Goal: Task Accomplishment & Management: Manage account settings

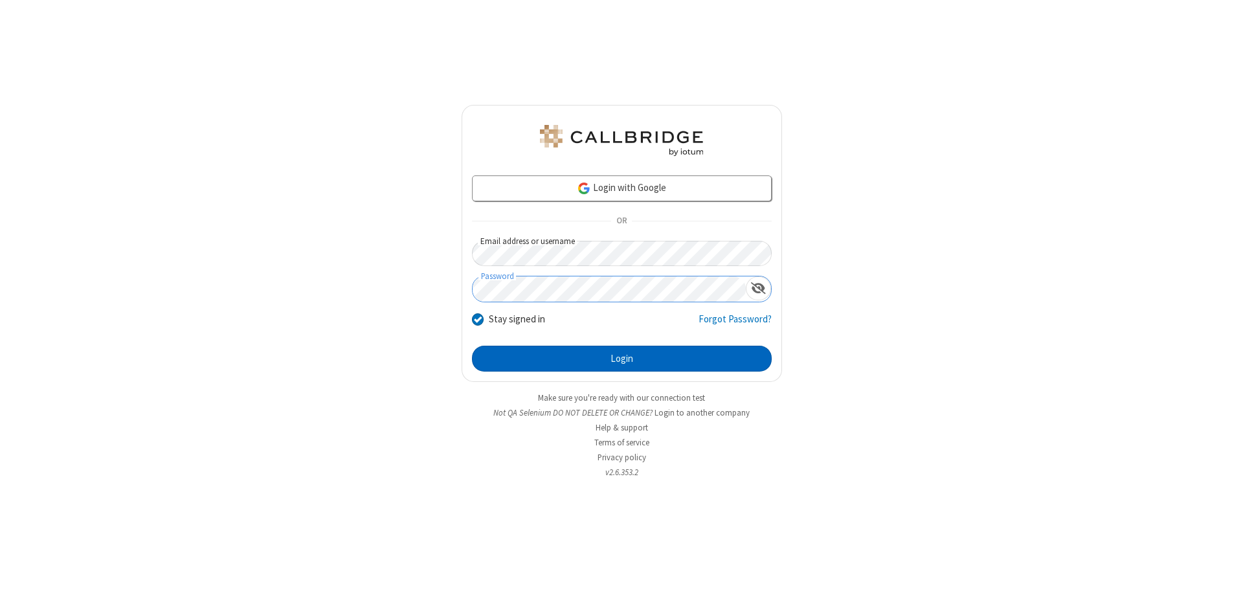
click at [622, 359] on button "Login" at bounding box center [622, 359] width 300 height 26
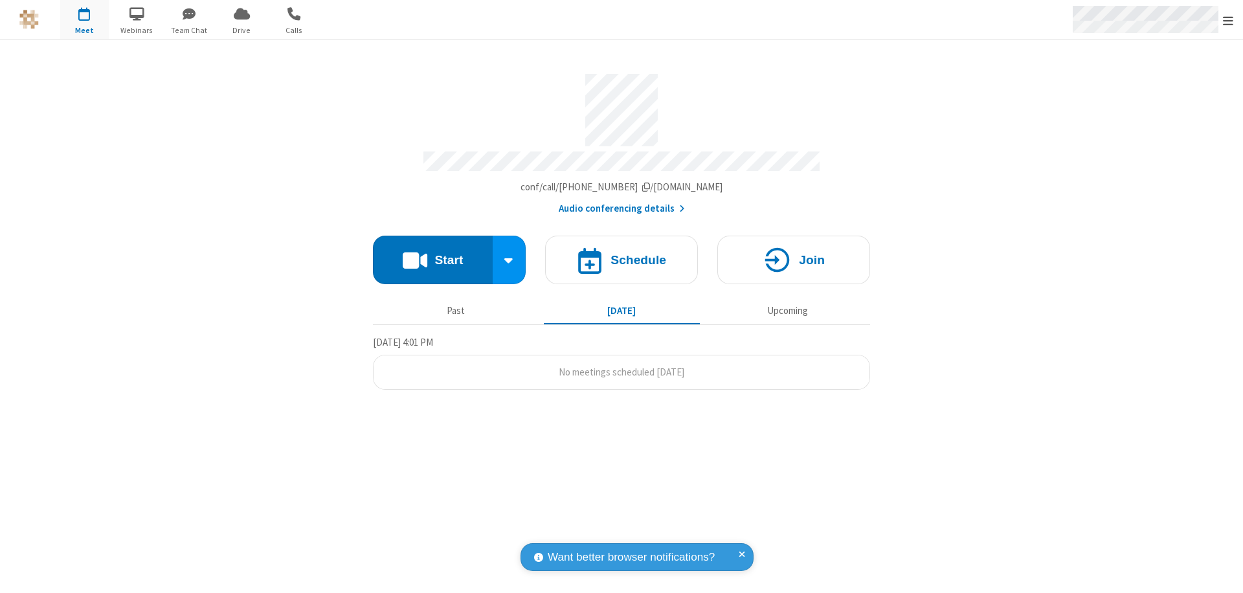
click at [1228, 20] on span "Open menu" at bounding box center [1228, 20] width 10 height 13
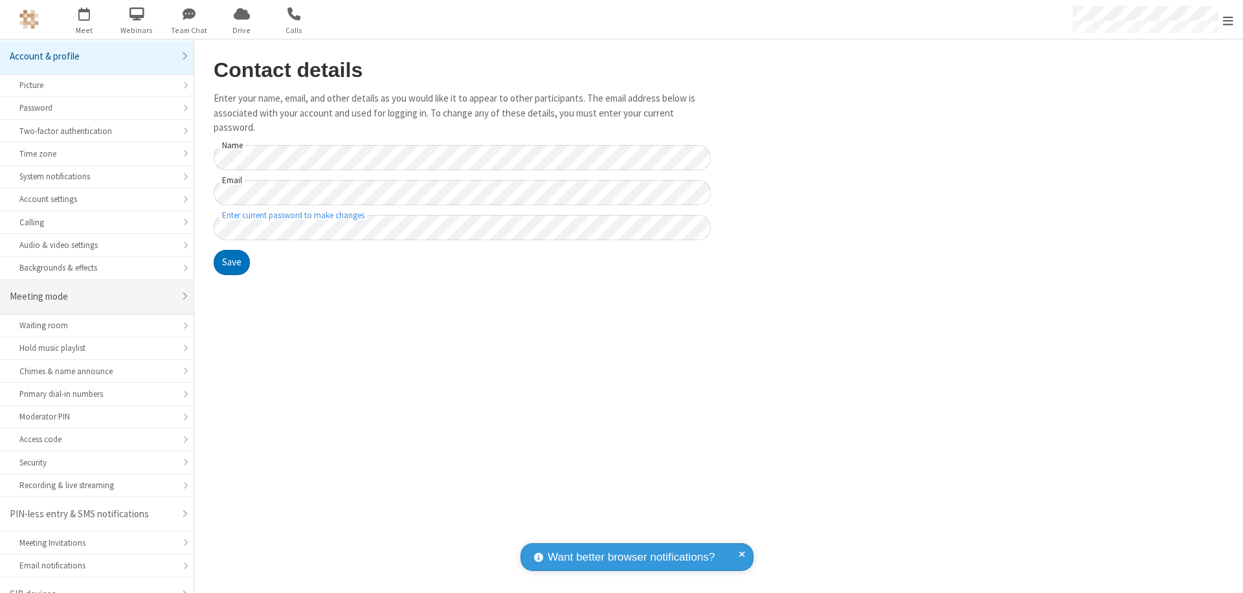
click at [92, 289] on div "Meeting mode" at bounding box center [92, 296] width 164 height 15
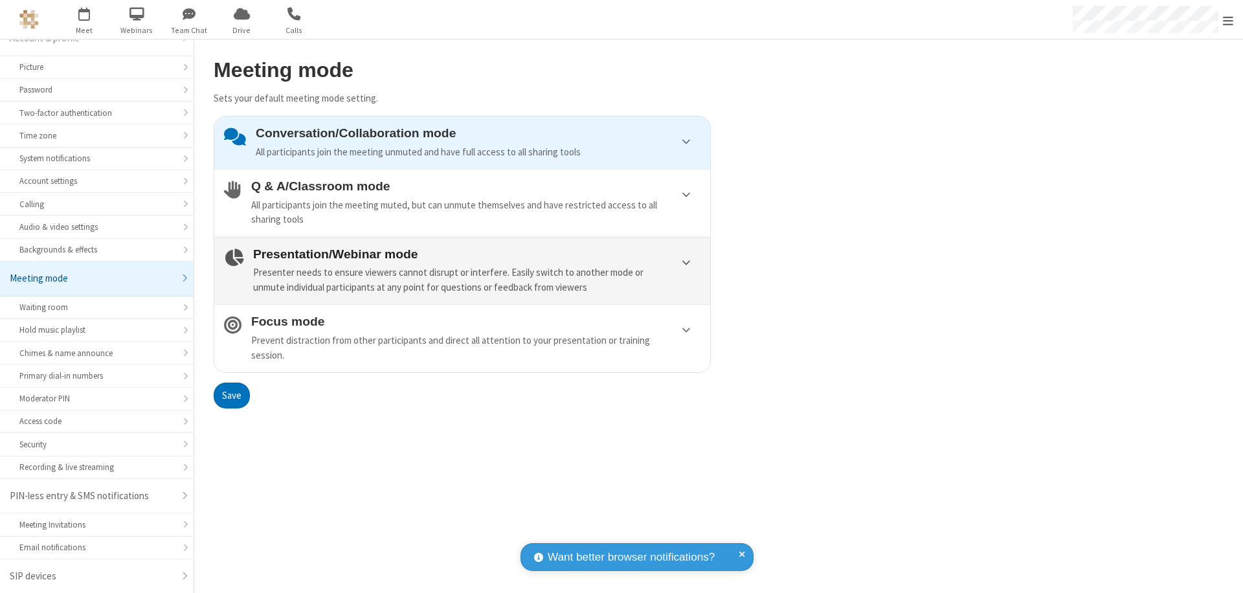
click at [462, 271] on div "Presenter needs to ensure viewers cannot disrupt or interfere. Easily switch to…" at bounding box center [476, 279] width 447 height 29
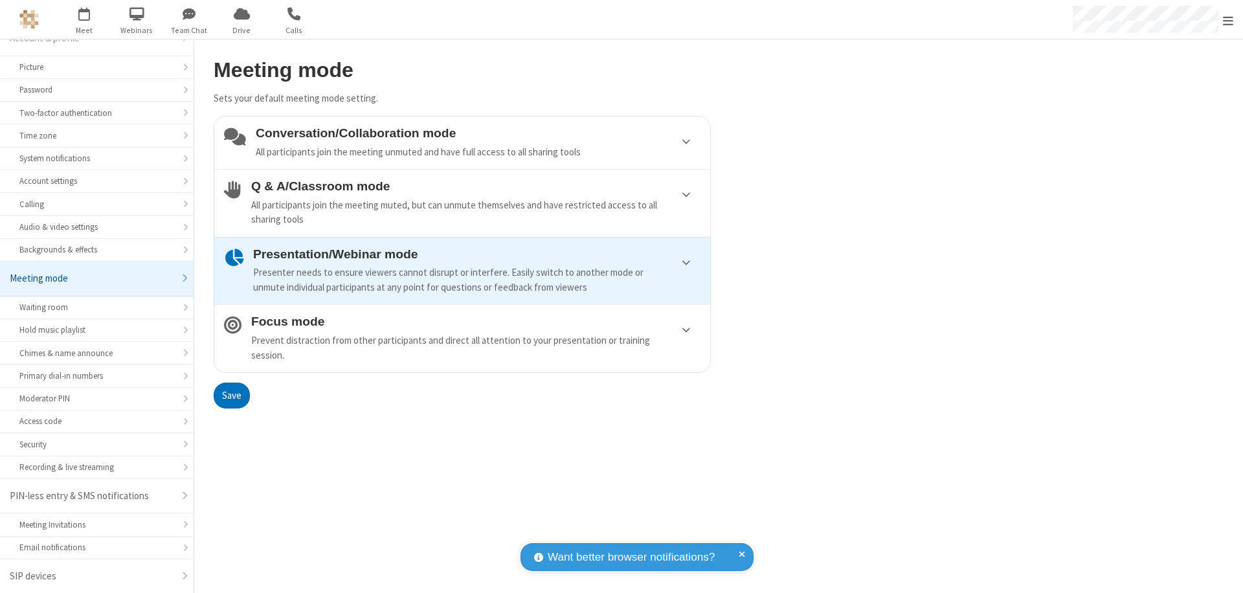
click at [231, 395] on button "Save" at bounding box center [232, 396] width 36 height 26
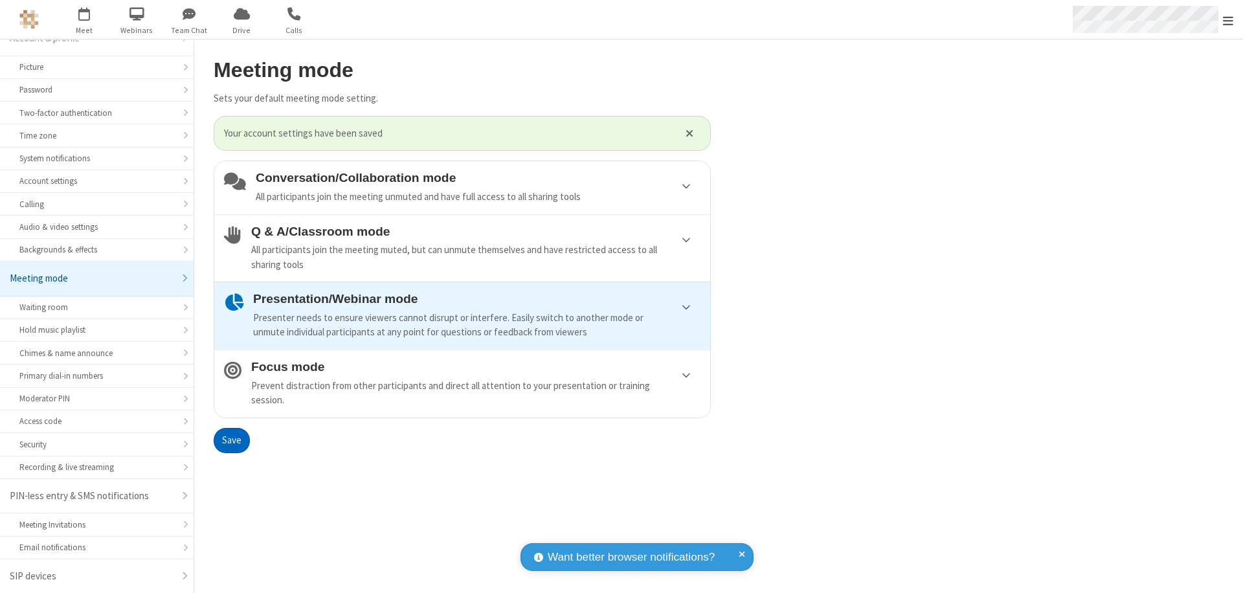
click at [1228, 19] on span "Open menu" at bounding box center [1228, 20] width 10 height 13
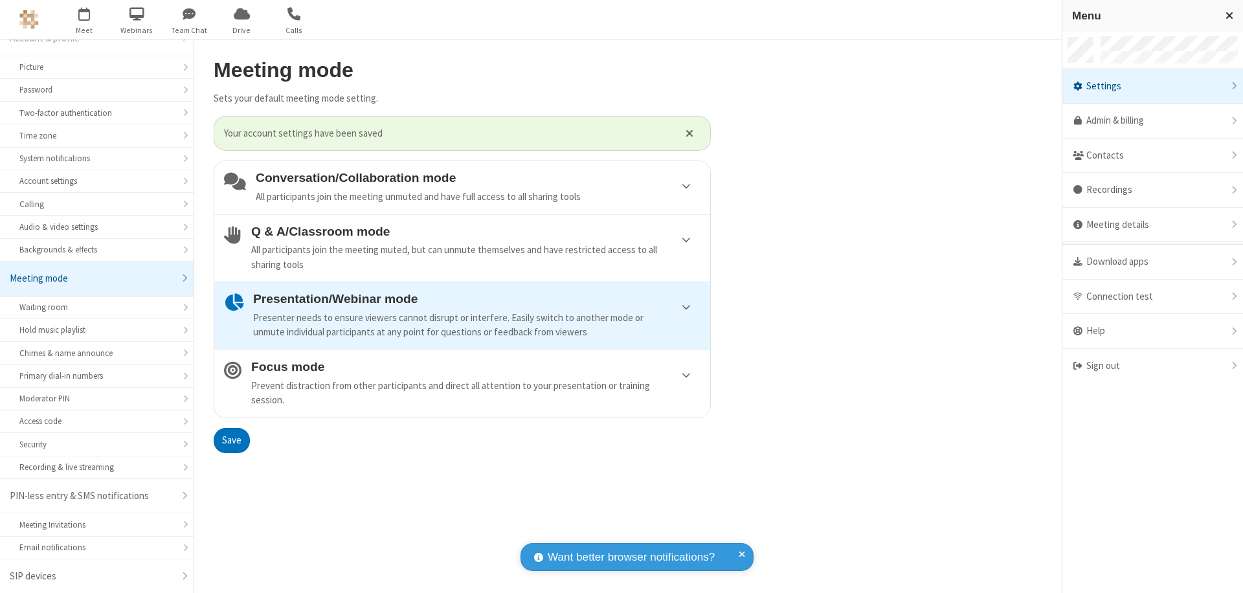
click at [1153, 366] on div "Sign out" at bounding box center [1153, 366] width 181 height 34
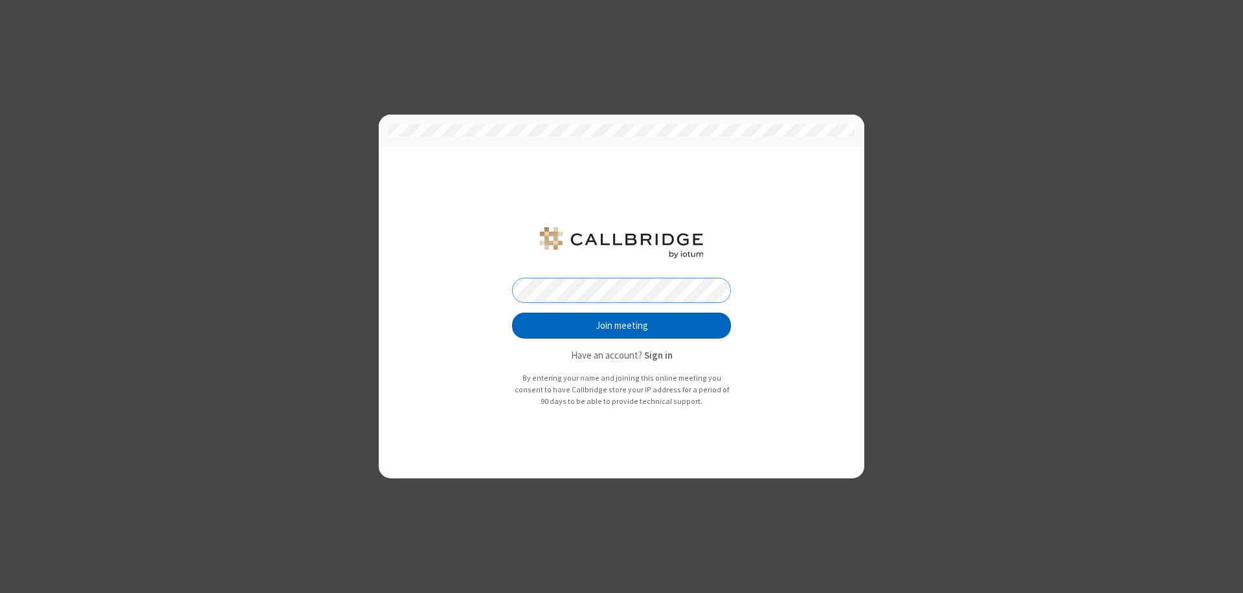
click at [622, 326] on button "Join meeting" at bounding box center [621, 326] width 219 height 26
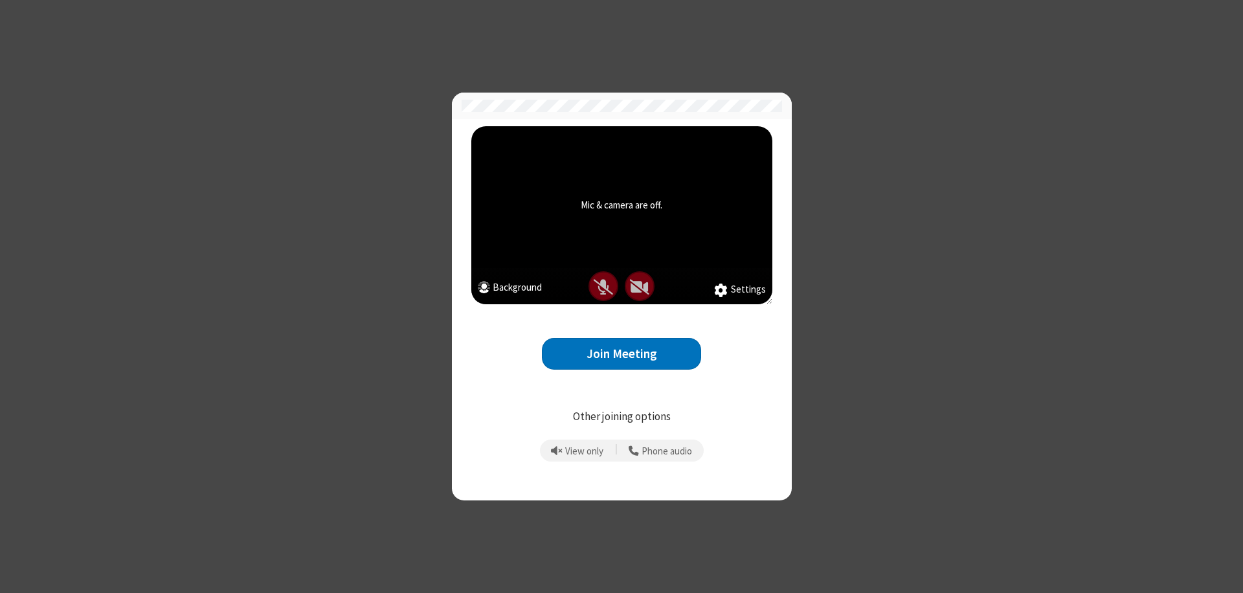
click at [622, 354] on button "Join Meeting" at bounding box center [621, 354] width 159 height 32
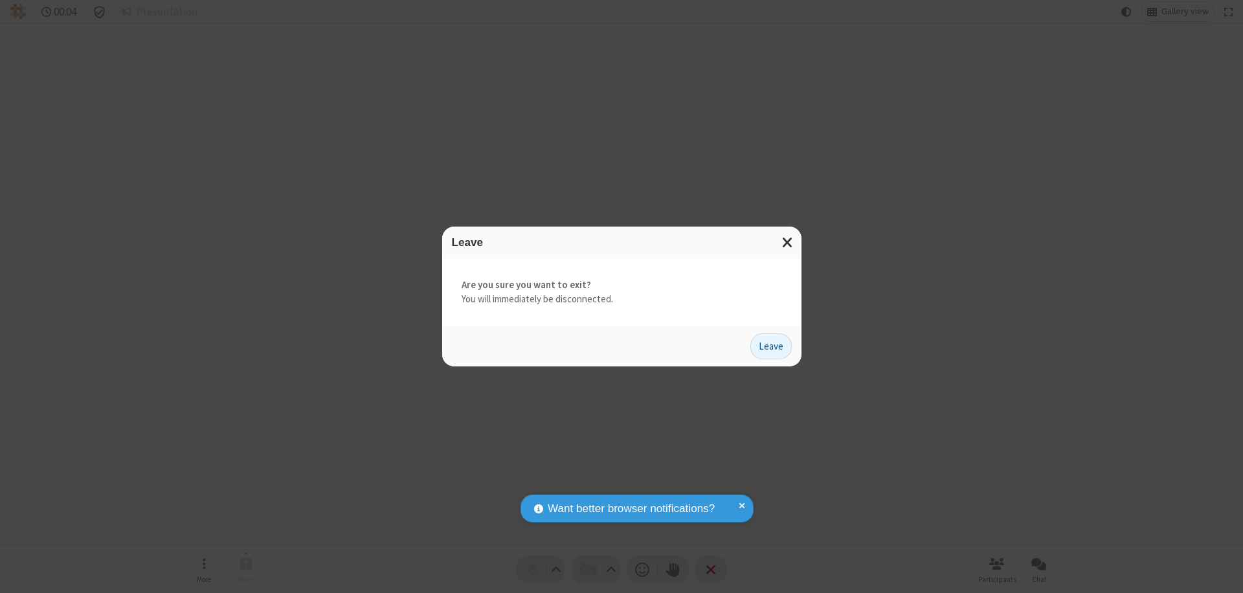
click at [771, 346] on button "Leave" at bounding box center [770, 346] width 41 height 26
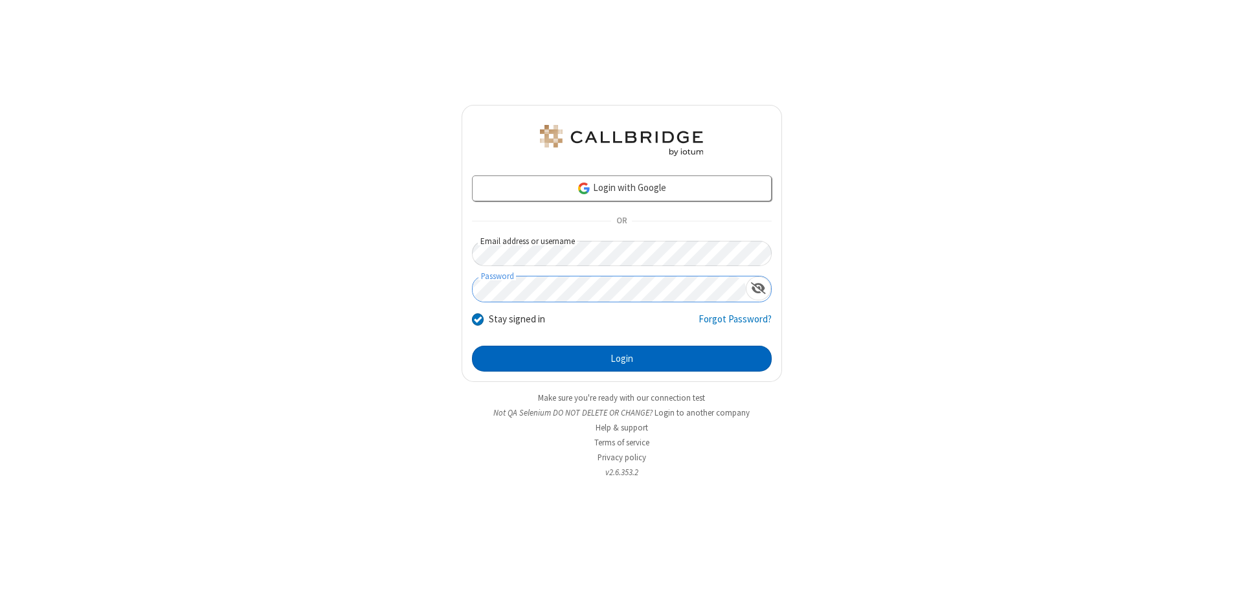
click at [622, 359] on button "Login" at bounding box center [622, 359] width 300 height 26
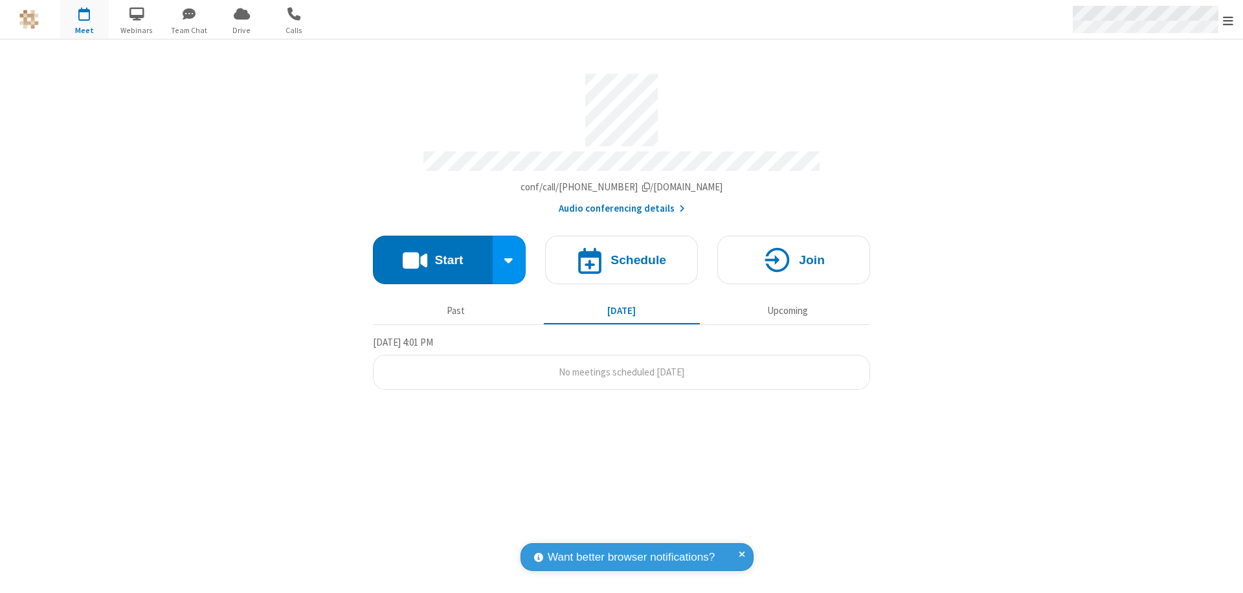
click at [1228, 20] on span "Open menu" at bounding box center [1228, 20] width 10 height 13
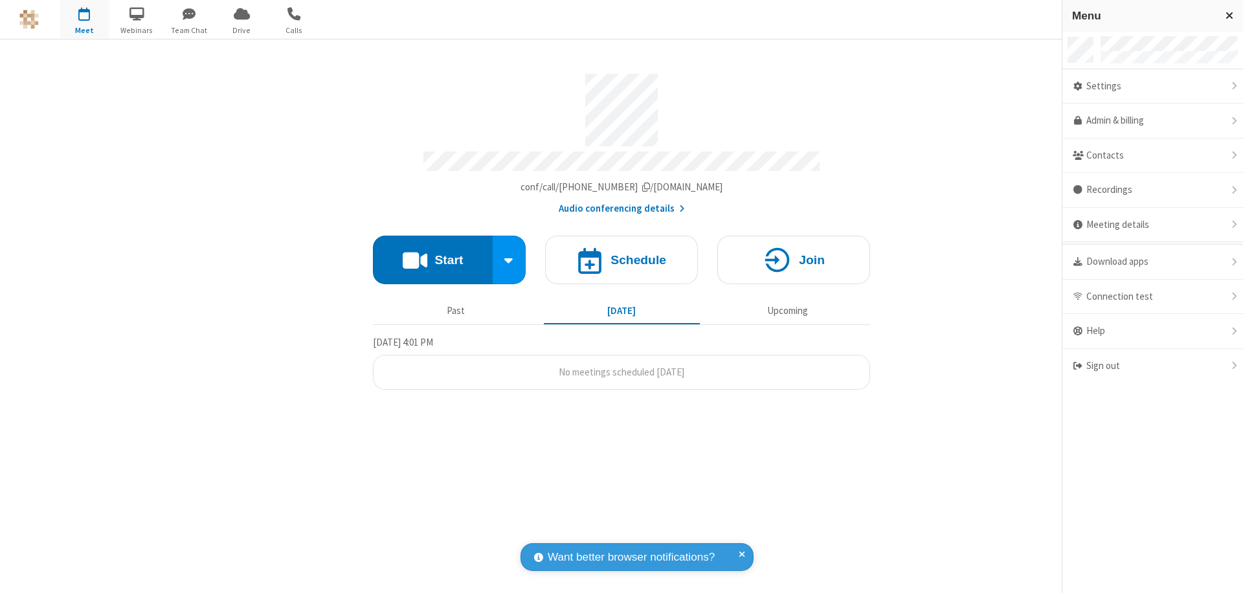
click at [1153, 86] on div "Settings" at bounding box center [1153, 86] width 181 height 35
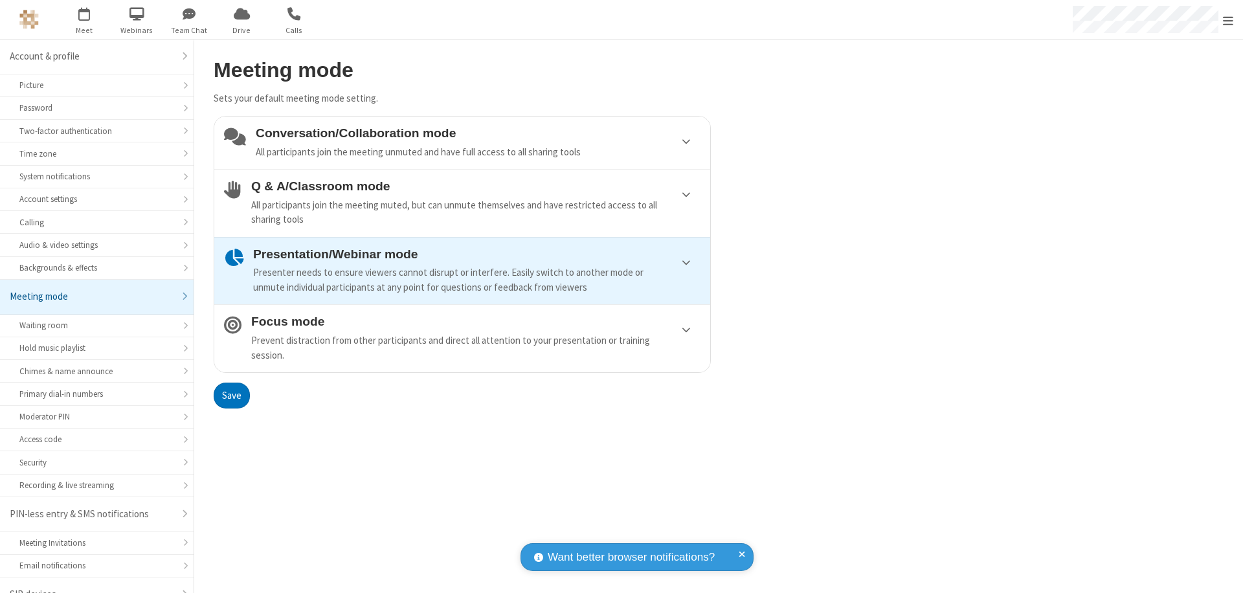
scroll to position [18, 0]
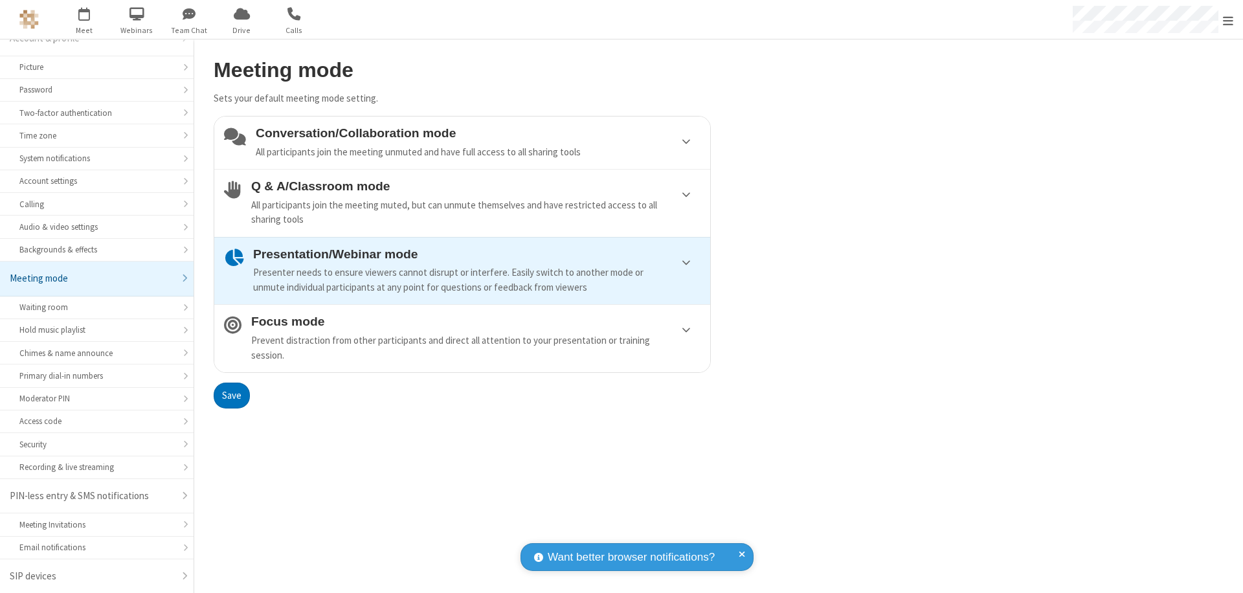
click at [462, 142] on div "Conversation/Collaboration mode All participants join the meeting unmuted and h…" at bounding box center [478, 142] width 445 height 33
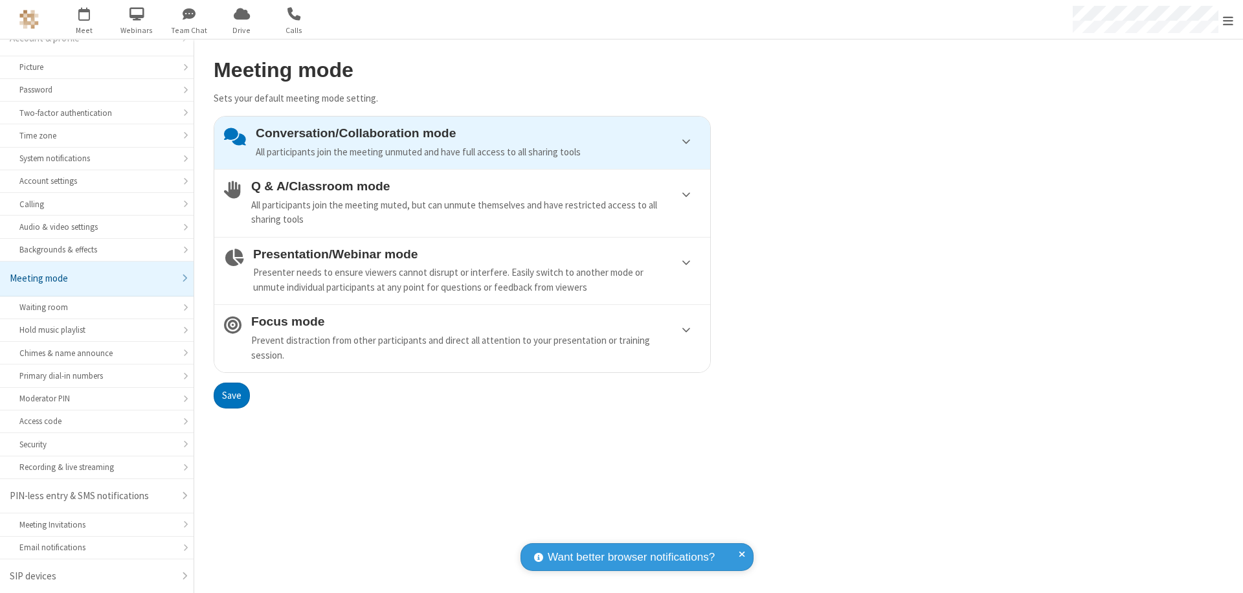
click at [231, 395] on button "Save" at bounding box center [232, 396] width 36 height 26
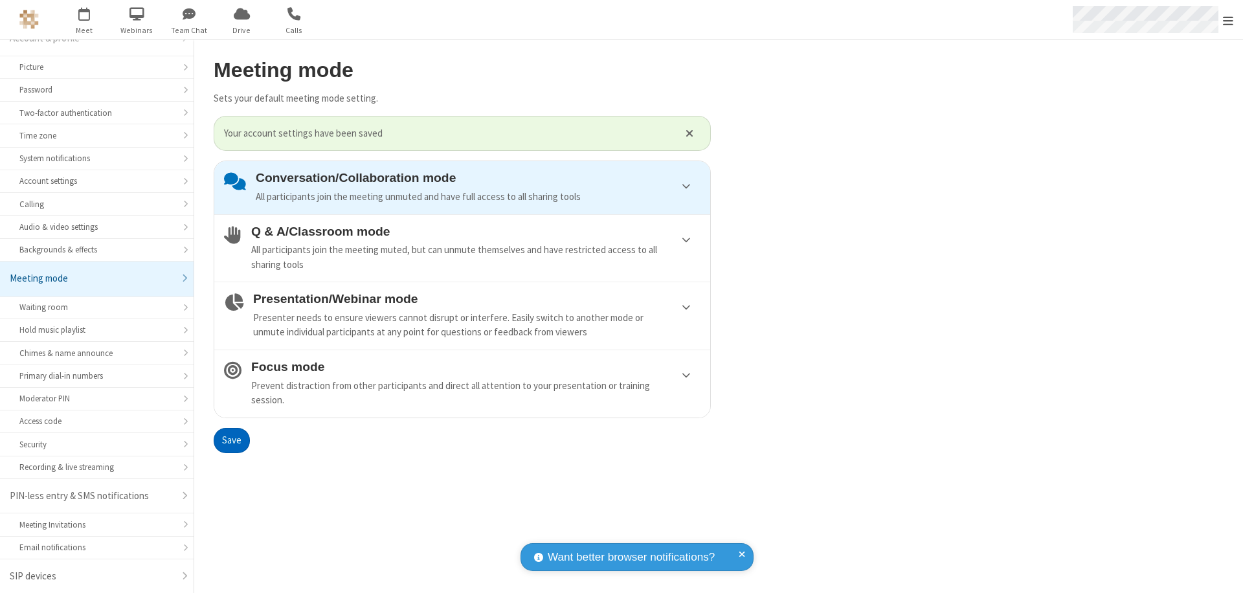
click at [1228, 19] on span "Open menu" at bounding box center [1228, 20] width 10 height 13
